Goal: Information Seeking & Learning: Learn about a topic

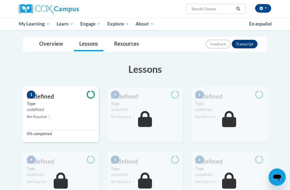
scroll to position [53, 0]
click at [79, 118] on small "Not Required |" at bounding box center [61, 117] width 76 height 6
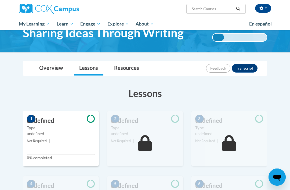
scroll to position [0, 0]
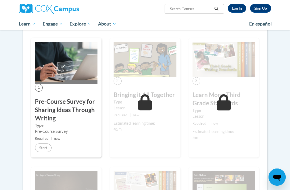
scroll to position [86, 0]
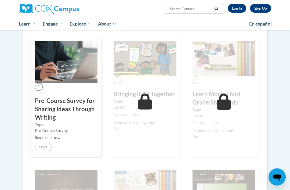
click at [156, 109] on div "Lesson" at bounding box center [145, 107] width 63 height 6
click at [140, 102] on icon at bounding box center [145, 102] width 14 height 16
click at [236, 92] on h3 "Learn More: Third Grade Standards" at bounding box center [223, 98] width 63 height 17
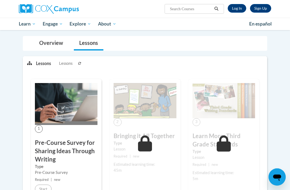
scroll to position [44, 0]
click at [154, 42] on div "Overview Lessons" at bounding box center [145, 43] width 236 height 14
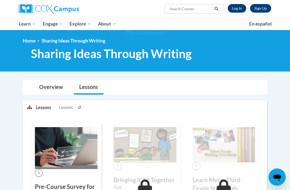
scroll to position [2, 0]
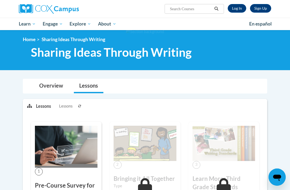
click at [237, 7] on link "Log In" at bounding box center [237, 8] width 19 height 9
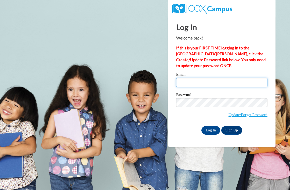
click at [217, 85] on input "Email" at bounding box center [221, 82] width 91 height 9
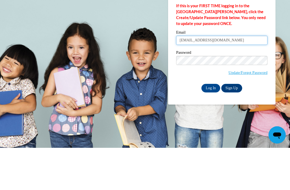
type input "R.rakail15@yahoo.com"
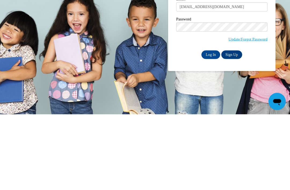
click at [213, 126] on input "Log In" at bounding box center [210, 130] width 19 height 9
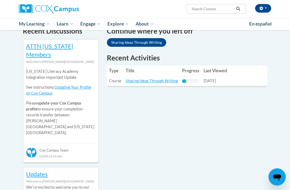
scroll to position [176, 0]
click at [164, 81] on link "Sharing Ideas Through Writing" at bounding box center [152, 80] width 52 height 5
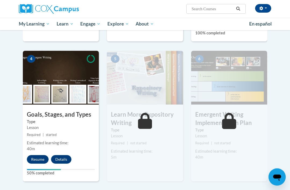
scroll to position [243, 0]
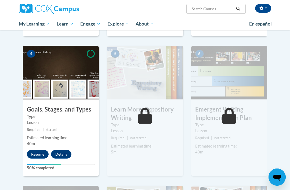
click at [41, 154] on button "Resume" at bounding box center [38, 154] width 22 height 9
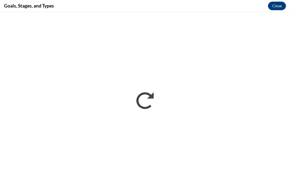
scroll to position [0, 0]
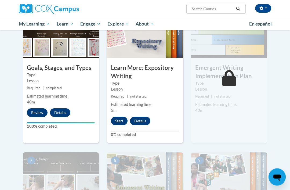
scroll to position [285, 0]
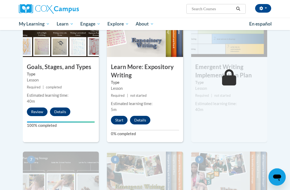
click at [125, 118] on button "Start" at bounding box center [119, 120] width 17 height 9
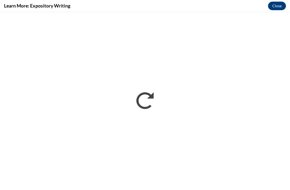
scroll to position [0, 0]
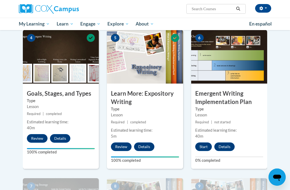
scroll to position [259, 0]
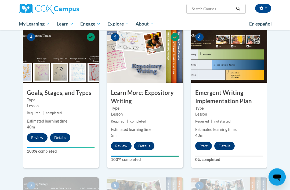
click at [206, 143] on button "Start" at bounding box center [203, 146] width 17 height 9
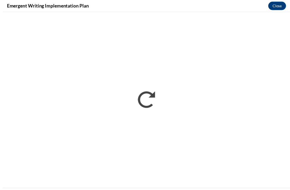
scroll to position [535, 0]
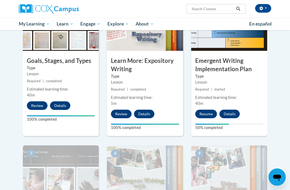
scroll to position [291, 0]
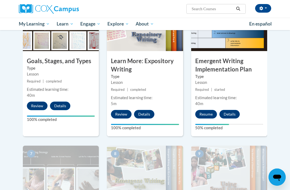
click at [207, 113] on button "Resume" at bounding box center [206, 114] width 22 height 9
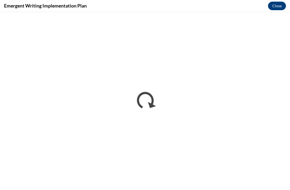
scroll to position [308, 0]
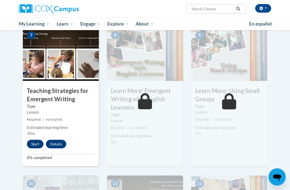
scroll to position [409, 0]
click at [33, 141] on button "Start" at bounding box center [35, 144] width 17 height 9
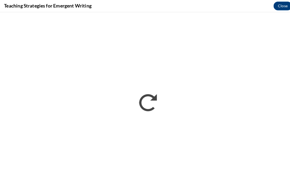
scroll to position [763, 0]
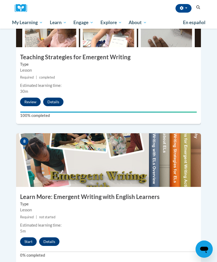
scroll to position [999, 0]
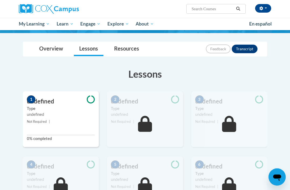
scroll to position [49, 0]
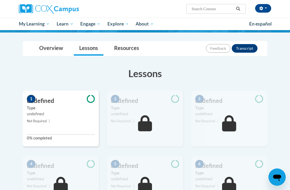
click at [61, 122] on small "Not Required |" at bounding box center [61, 121] width 76 height 6
click at [60, 112] on div "undefined" at bounding box center [61, 114] width 68 height 6
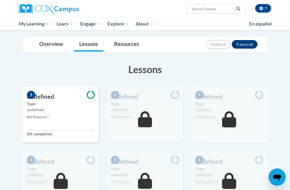
scroll to position [48, 0]
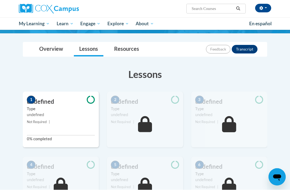
click at [52, 118] on div "1 undefined Type undefined Not Required | 0% completed" at bounding box center [61, 120] width 76 height 56
click at [48, 103] on h3 "undefined" at bounding box center [61, 102] width 76 height 8
click at [58, 139] on label "0% completed" at bounding box center [61, 139] width 68 height 6
click at [64, 126] on div "1 undefined Type undefined Not Required | 0% completed" at bounding box center [61, 120] width 76 height 56
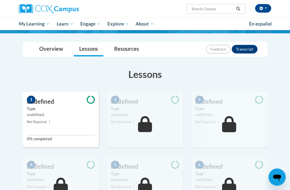
click at [52, 54] on link "Overview" at bounding box center [51, 49] width 35 height 14
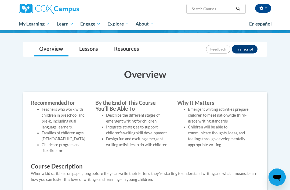
click at [95, 55] on link "Lessons" at bounding box center [89, 49] width 30 height 14
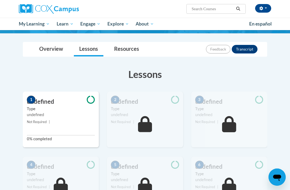
click at [81, 122] on small "Not Required |" at bounding box center [61, 122] width 76 height 6
click at [51, 138] on label "0% completed" at bounding box center [61, 139] width 68 height 6
click at [47, 108] on label "Type" at bounding box center [61, 109] width 68 height 6
click at [67, 108] on label "Type" at bounding box center [61, 109] width 68 height 6
click at [95, 103] on icon at bounding box center [91, 100] width 8 height 8
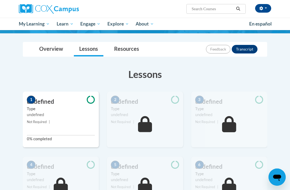
click at [78, 125] on div "1 undefined Type undefined Not Required | 0% completed" at bounding box center [61, 120] width 76 height 56
click at [163, 127] on div "2 undefined Type undefined Not Required |" at bounding box center [145, 120] width 76 height 56
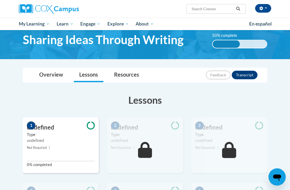
scroll to position [0, 0]
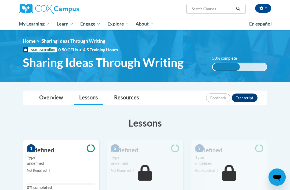
click at [226, 65] on div "50% complete" at bounding box center [226, 67] width 27 height 8
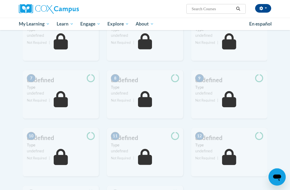
scroll to position [193, 0]
click at [0, 0] on span "My Course Progress" at bounding box center [0, 0] width 0 height 0
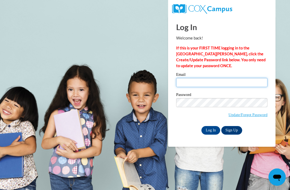
click at [211, 80] on input "Email" at bounding box center [221, 82] width 91 height 9
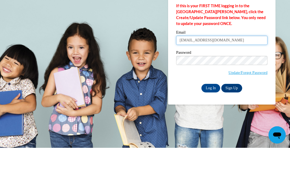
type input "R.rakail15@yahoo.com"
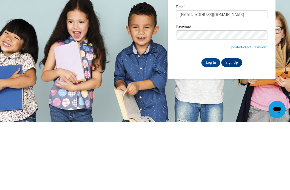
click at [213, 126] on input "Log In" at bounding box center [210, 130] width 19 height 9
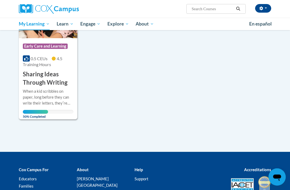
scroll to position [115, 0]
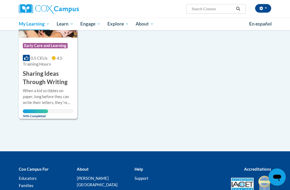
click at [54, 94] on div "When a kid scribbles on paper, long before they can write their letters, theyʹr…" at bounding box center [48, 97] width 50 height 18
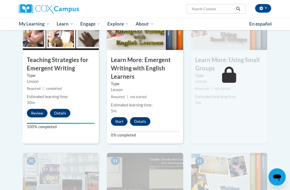
scroll to position [444, 0]
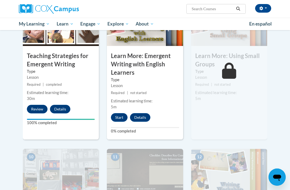
click at [123, 116] on button "Start" at bounding box center [119, 117] width 17 height 9
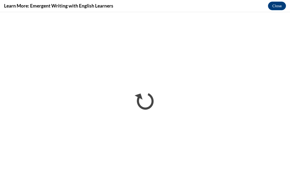
scroll to position [0, 0]
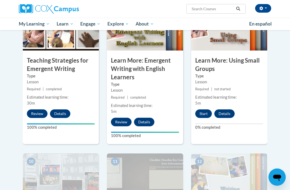
scroll to position [440, 0]
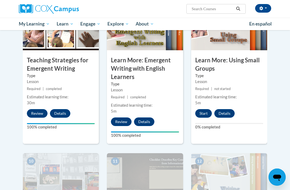
click at [206, 116] on button "Start" at bounding box center [203, 113] width 17 height 9
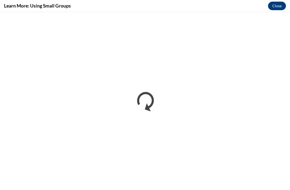
scroll to position [0, 0]
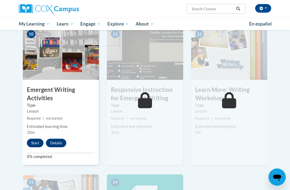
scroll to position [536, 0]
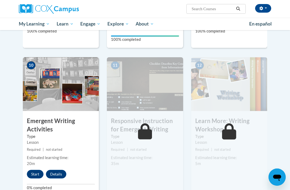
click at [35, 170] on button "Start" at bounding box center [35, 174] width 17 height 9
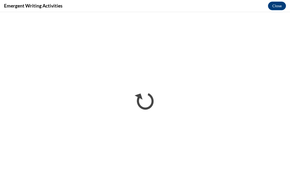
scroll to position [0, 0]
click at [280, 8] on button "Close" at bounding box center [277, 6] width 18 height 9
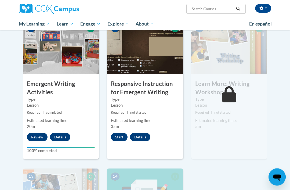
scroll to position [569, 0]
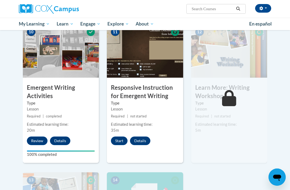
click at [123, 137] on button "Start" at bounding box center [119, 140] width 17 height 9
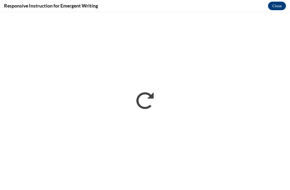
scroll to position [0, 0]
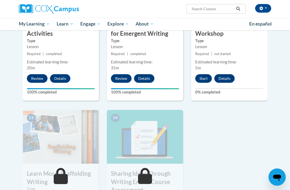
scroll to position [630, 0]
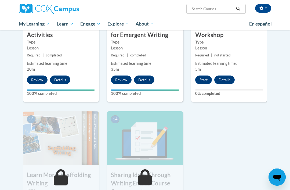
click at [208, 76] on button "Start" at bounding box center [203, 79] width 17 height 9
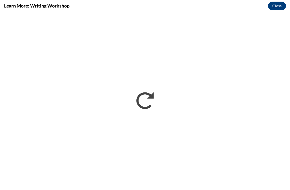
scroll to position [0, 0]
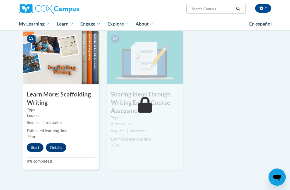
scroll to position [710, 0]
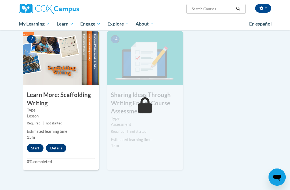
click at [38, 149] on button "Start" at bounding box center [35, 148] width 17 height 9
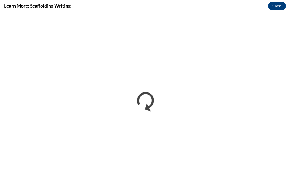
scroll to position [0, 0]
